Goal: Find specific page/section: Find specific page/section

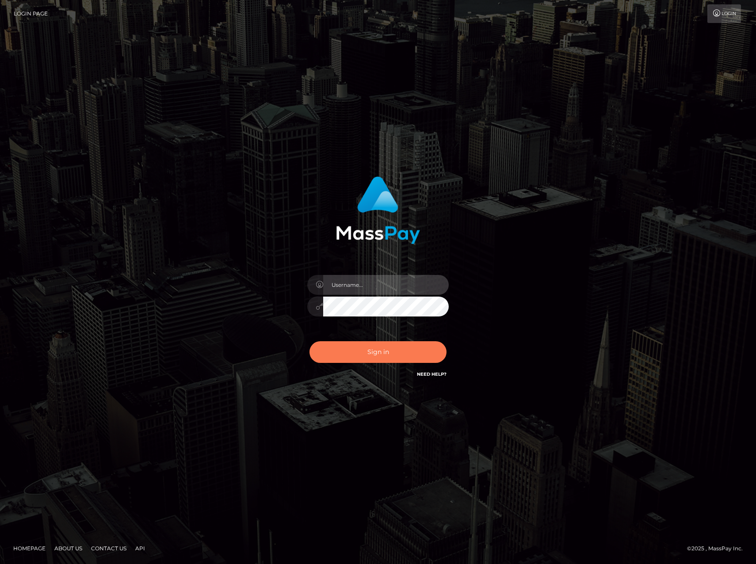
type input "drewzhou"
click at [383, 361] on button "Sign in" at bounding box center [377, 352] width 137 height 22
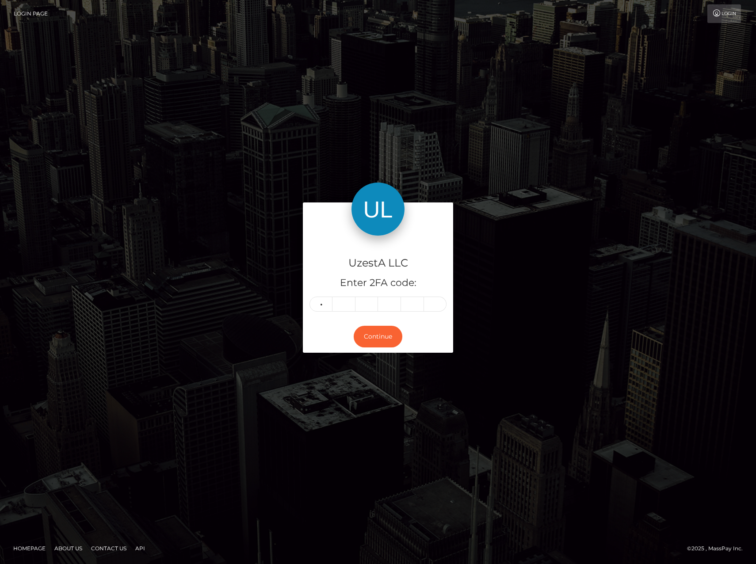
type input "5"
type input "7"
type input "9"
type input "1"
type input "0"
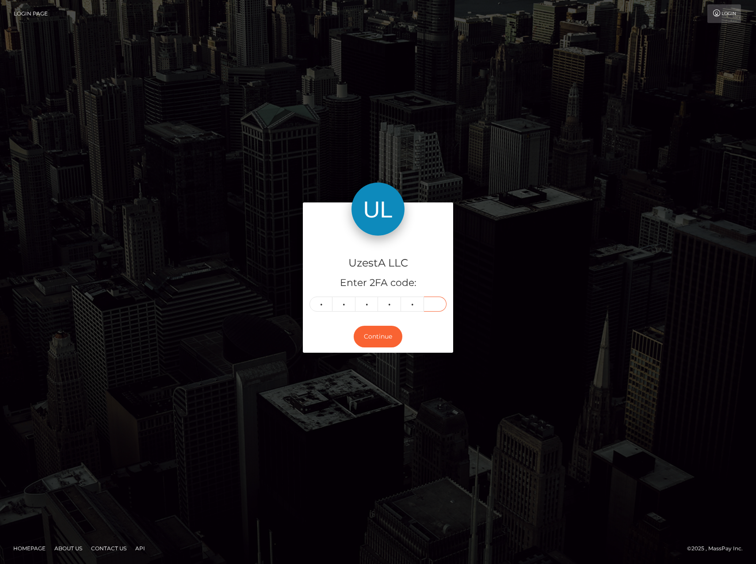
type input "8"
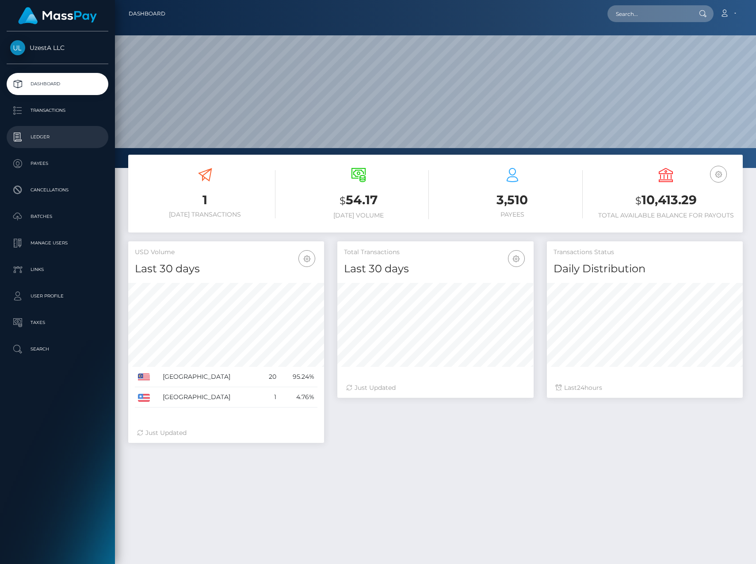
scroll to position [157, 196]
click at [64, 113] on p "Transactions" at bounding box center [57, 110] width 95 height 13
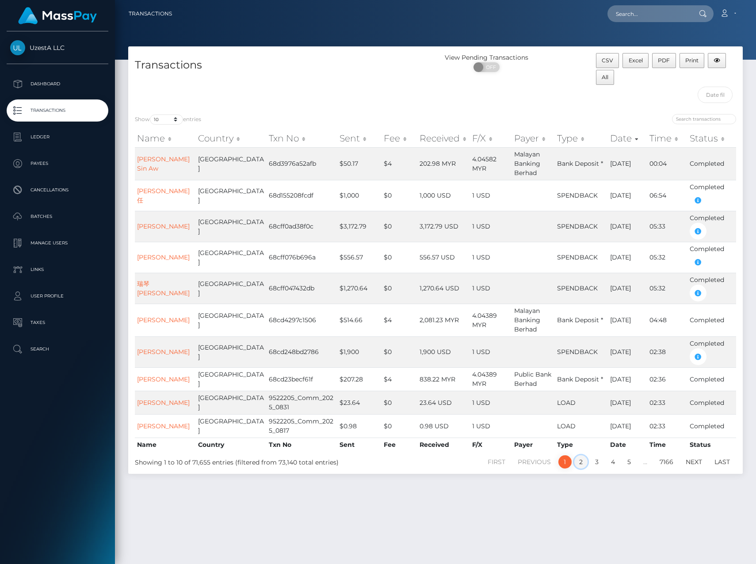
click at [580, 465] on link "2" at bounding box center [580, 461] width 13 height 13
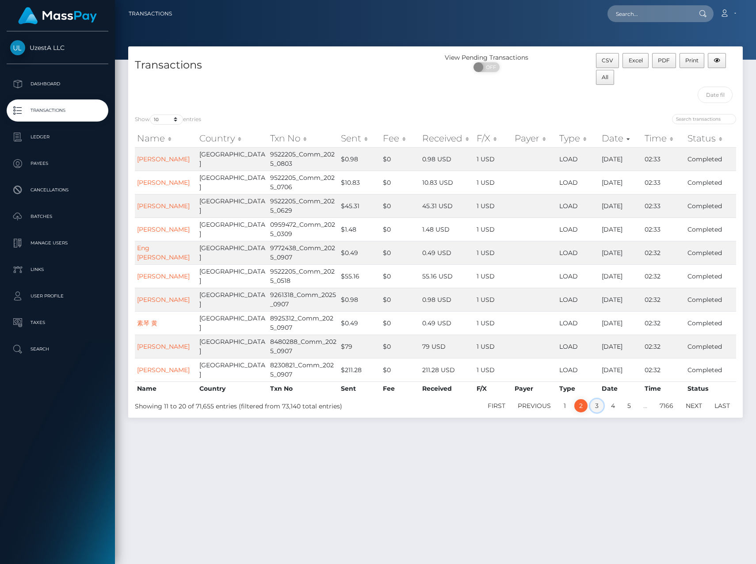
click at [595, 404] on link "3" at bounding box center [596, 405] width 13 height 13
click at [611, 405] on link "4" at bounding box center [613, 405] width 14 height 13
click at [168, 252] on link "Fuwen Huang" at bounding box center [163, 253] width 53 height 8
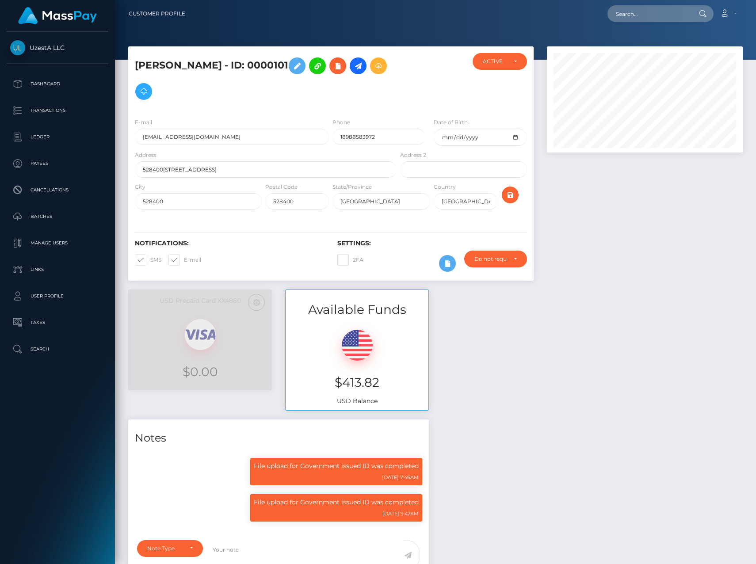
scroll to position [106, 196]
drag, startPoint x: 233, startPoint y: 62, endPoint x: 272, endPoint y: 65, distance: 39.4
type textarea "Fuwen Huang - ID: 0000101"
click at [272, 65] on h5 "Fuwen Huang - ID: 0000101" at bounding box center [263, 78] width 257 height 51
copy h5 "Fuwen Huang - ID: 0000101"
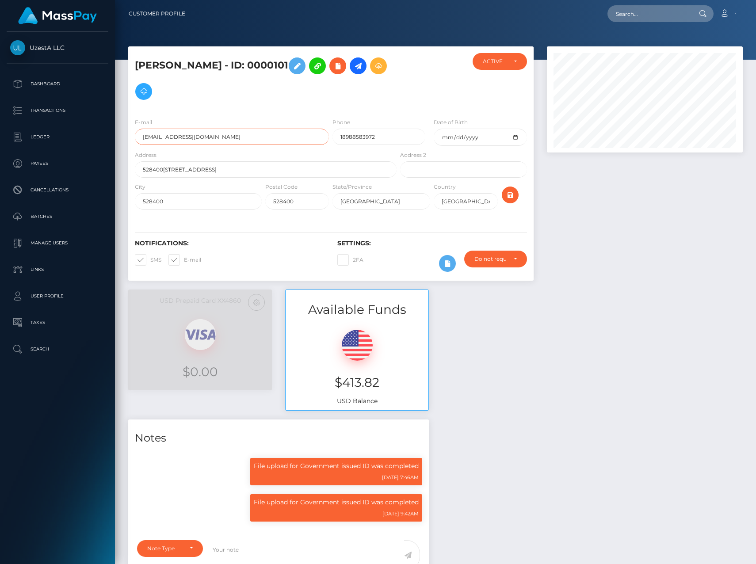
click at [158, 138] on input "403290548@qq.com" at bounding box center [232, 137] width 194 height 16
click at [156, 139] on input "403290548@qq.com" at bounding box center [232, 137] width 194 height 16
click at [204, 135] on input "403290548@qq.com" at bounding box center [232, 137] width 194 height 16
drag, startPoint x: 215, startPoint y: 135, endPoint x: 120, endPoint y: 135, distance: 95.0
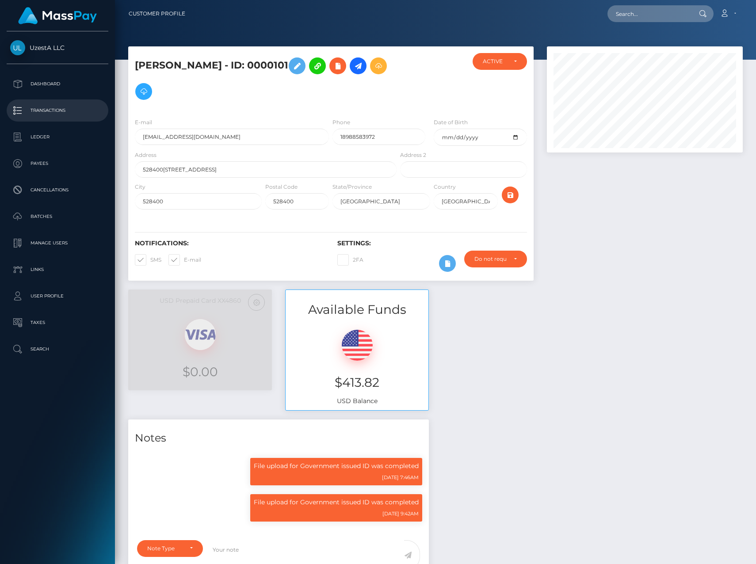
click at [69, 113] on p "Transactions" at bounding box center [57, 110] width 95 height 13
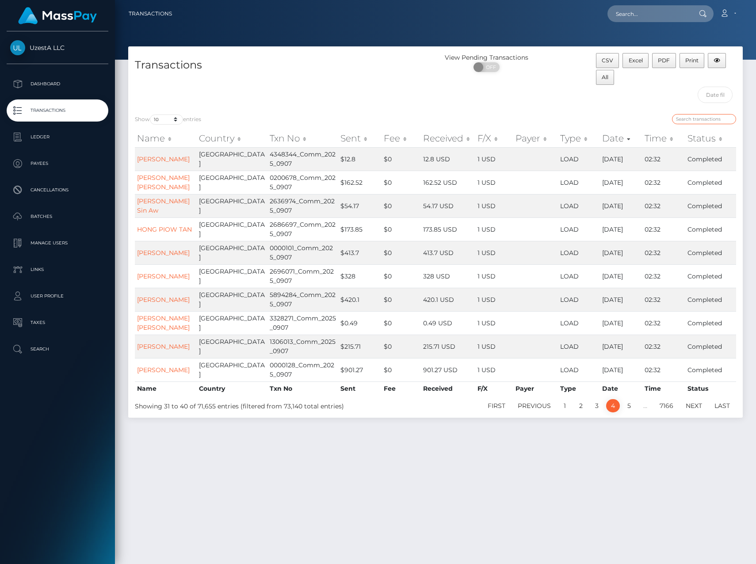
click at [694, 120] on input "search" at bounding box center [704, 119] width 64 height 10
type input "uzesta"
